Goal: Task Accomplishment & Management: Manage account settings

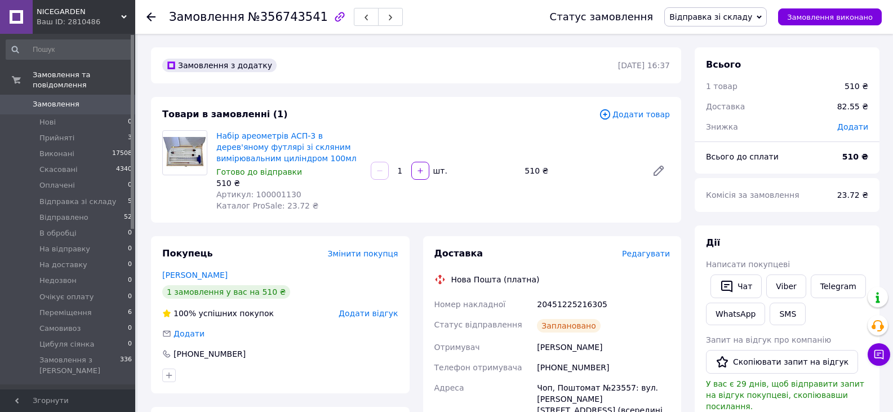
click at [149, 20] on use at bounding box center [150, 16] width 9 height 9
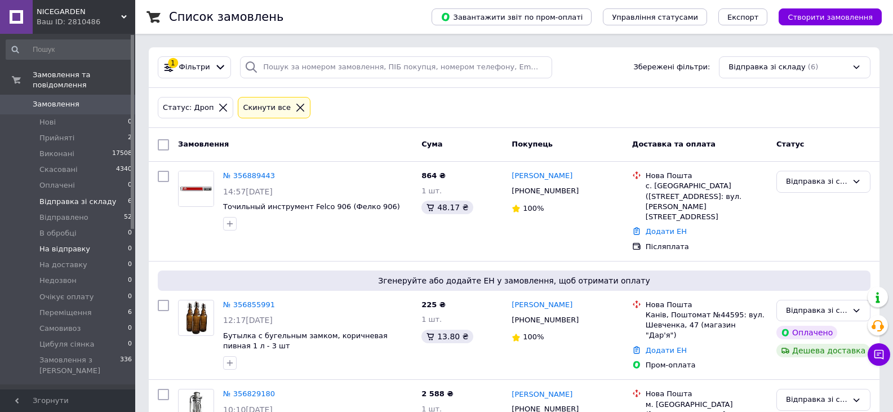
click at [88, 241] on li "На відправку 0" at bounding box center [69, 249] width 139 height 16
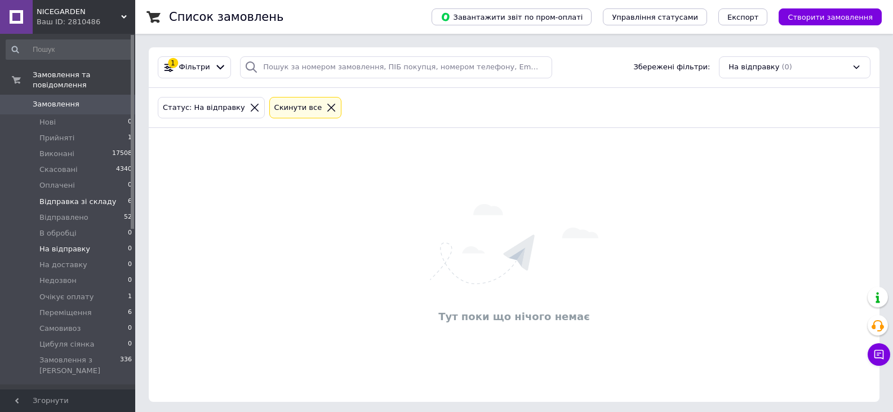
click at [114, 194] on li "Відправка зі складу 6" at bounding box center [69, 202] width 139 height 16
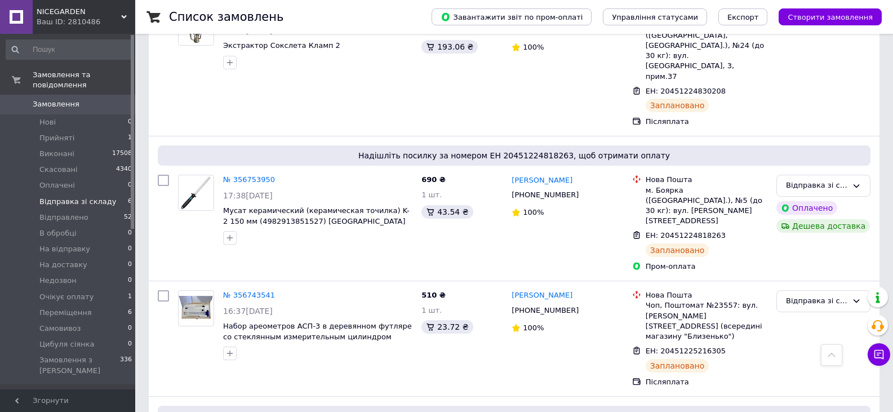
scroll to position [428, 0]
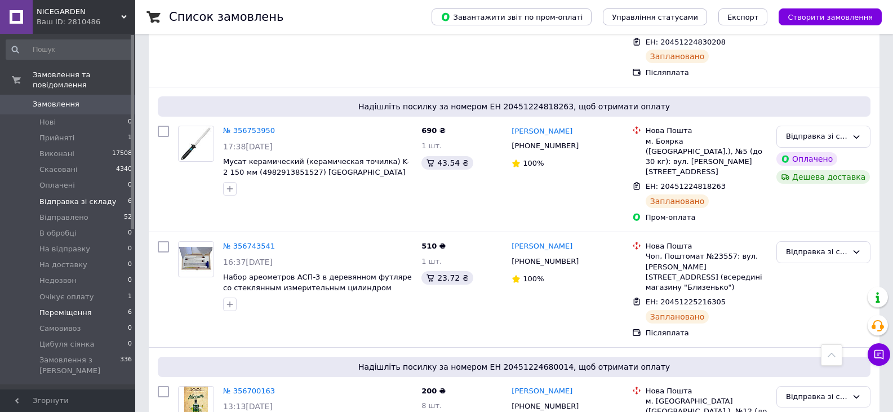
click at [86, 308] on li "Переміщення 6" at bounding box center [69, 313] width 139 height 16
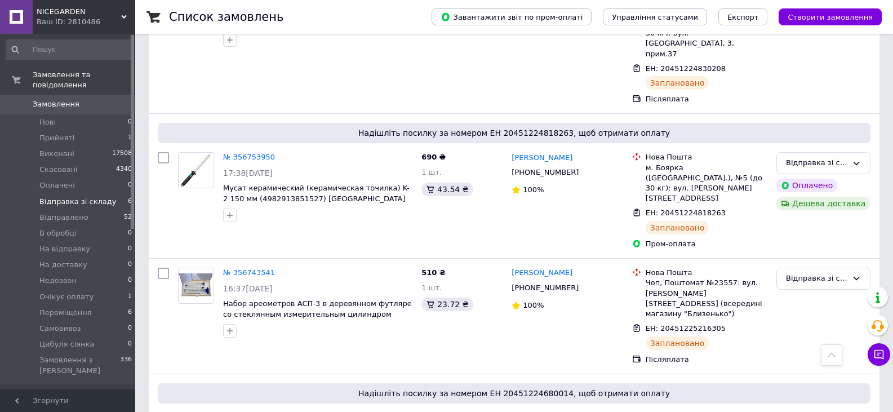
scroll to position [428, 0]
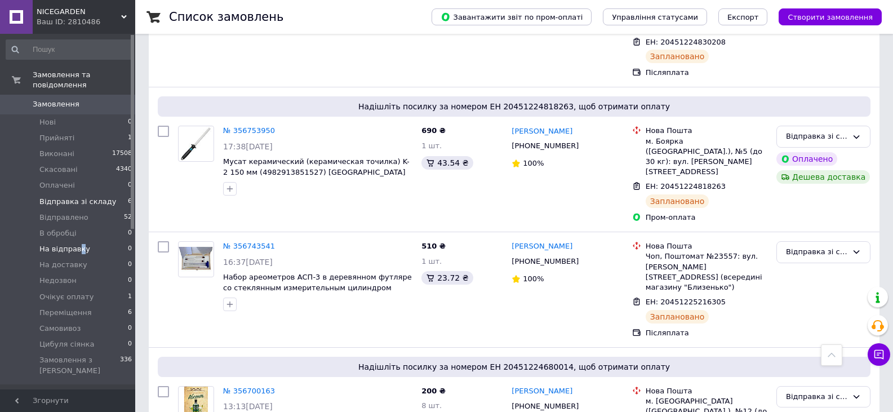
click at [78, 244] on span "На відправку" at bounding box center [64, 249] width 51 height 10
